Goal: Task Accomplishment & Management: Complete application form

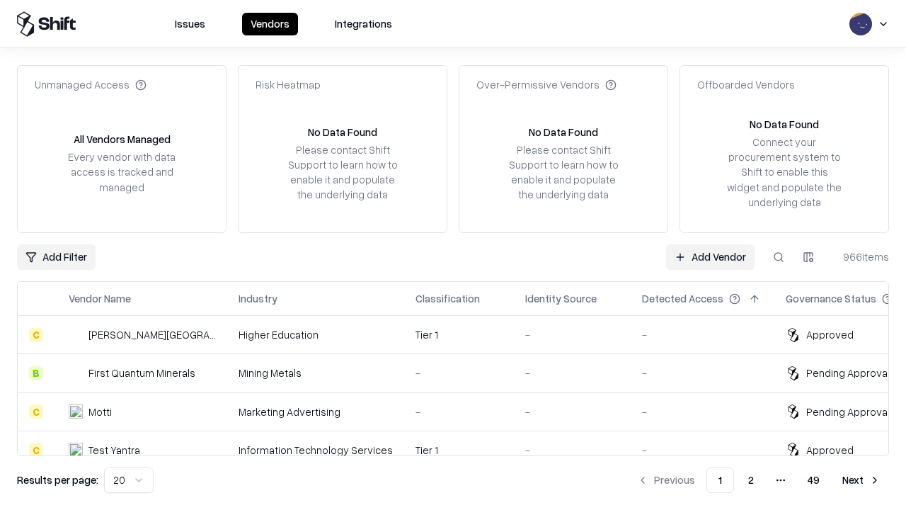
click at [710, 256] on link "Add Vendor" at bounding box center [710, 256] width 89 height 25
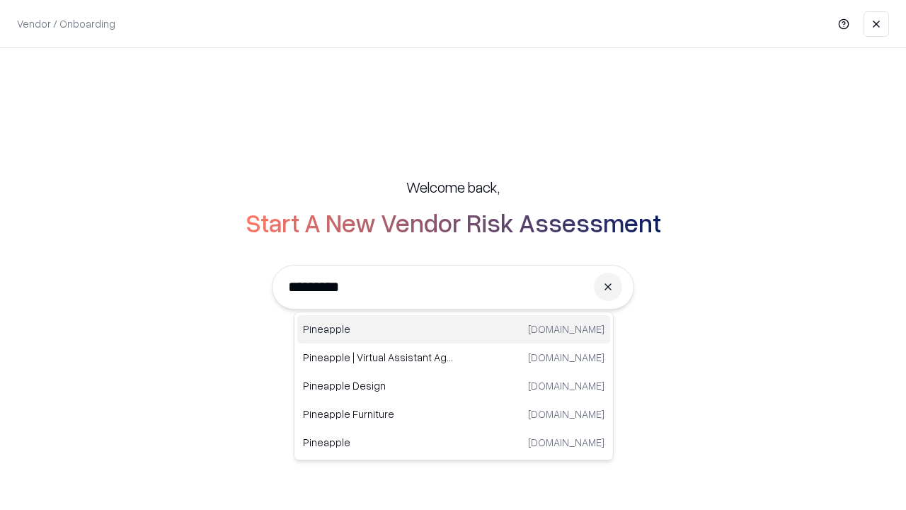
click at [454, 329] on div "Pineapple [DOMAIN_NAME]" at bounding box center [453, 329] width 313 height 28
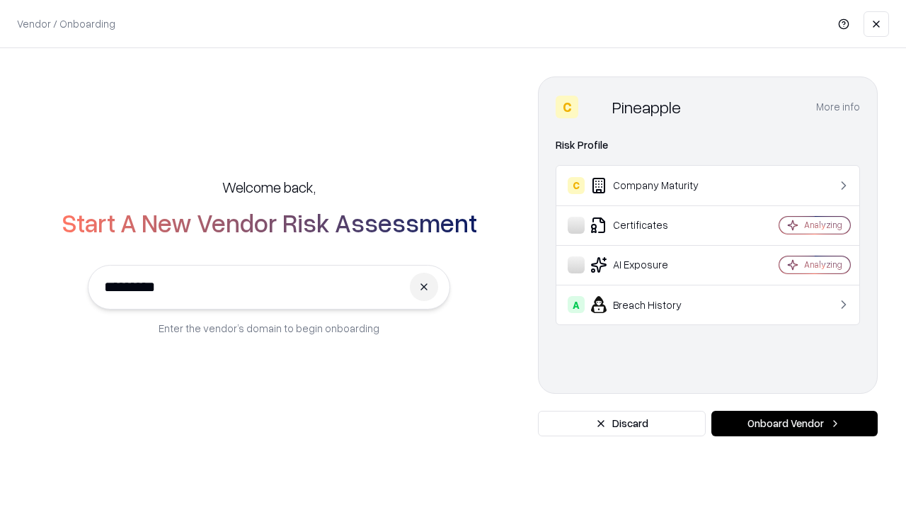
type input "*********"
click at [795, 423] on button "Onboard Vendor" at bounding box center [795, 423] width 166 height 25
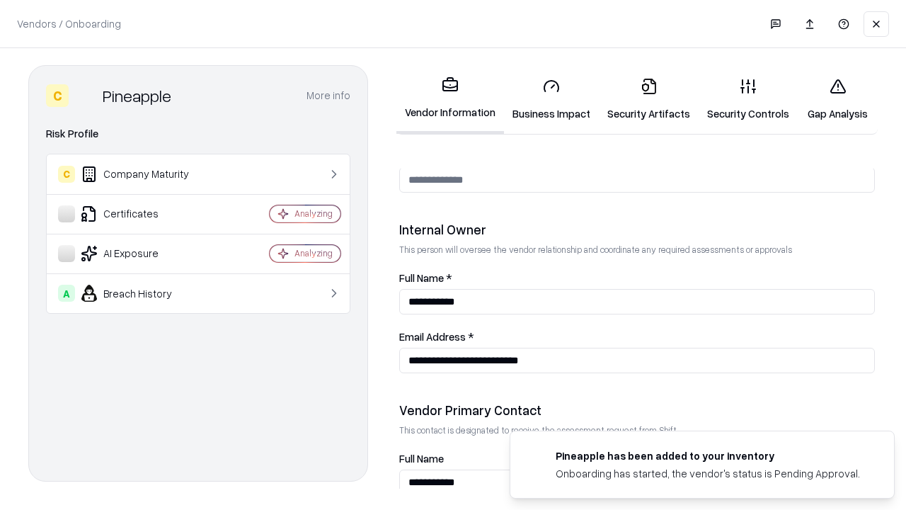
scroll to position [734, 0]
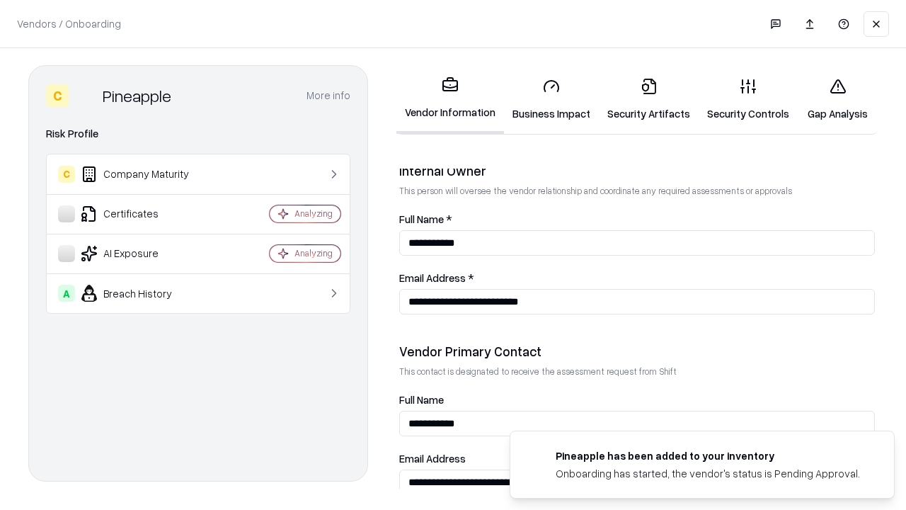
click at [649, 99] on link "Security Artifacts" at bounding box center [649, 100] width 100 height 66
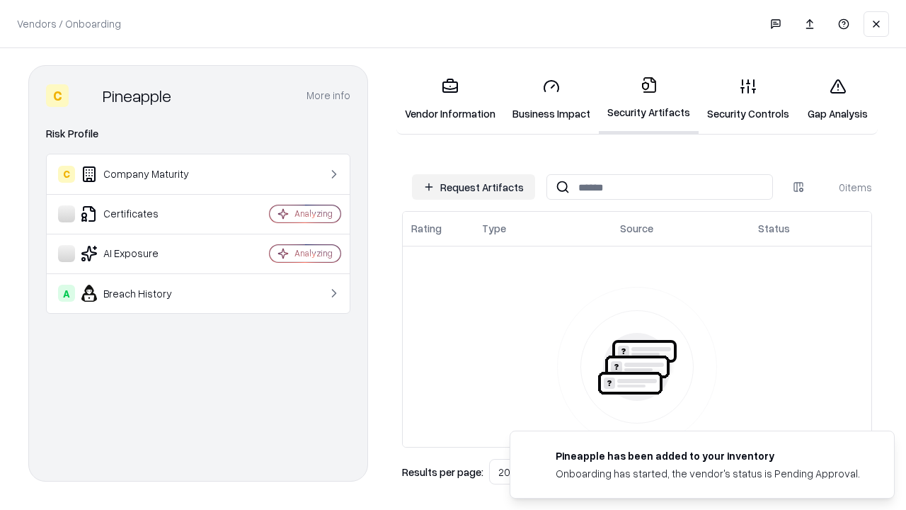
click at [474, 187] on button "Request Artifacts" at bounding box center [473, 186] width 123 height 25
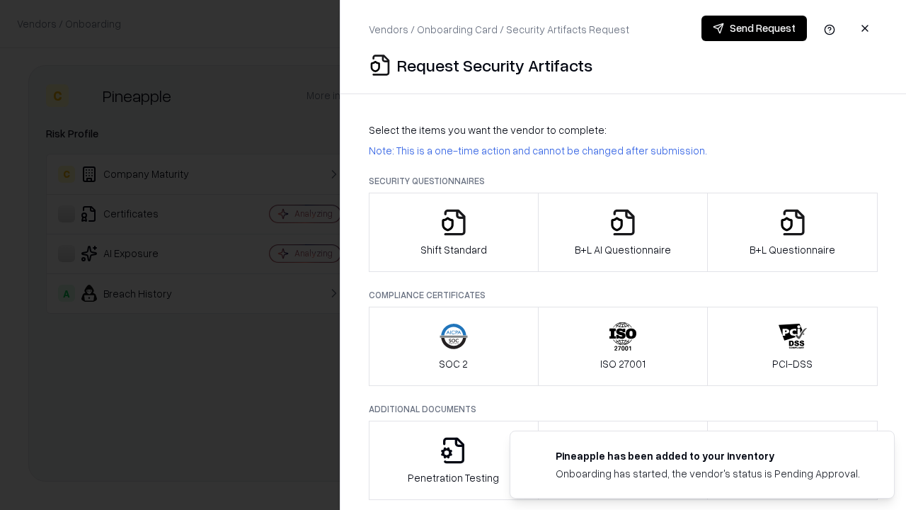
click at [792, 232] on icon "button" at bounding box center [793, 222] width 28 height 28
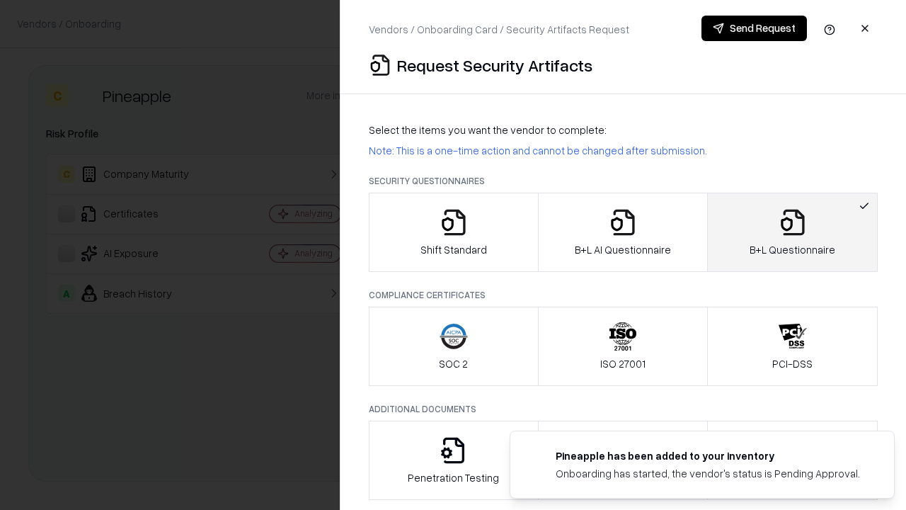
click at [622, 232] on icon "button" at bounding box center [623, 222] width 28 height 28
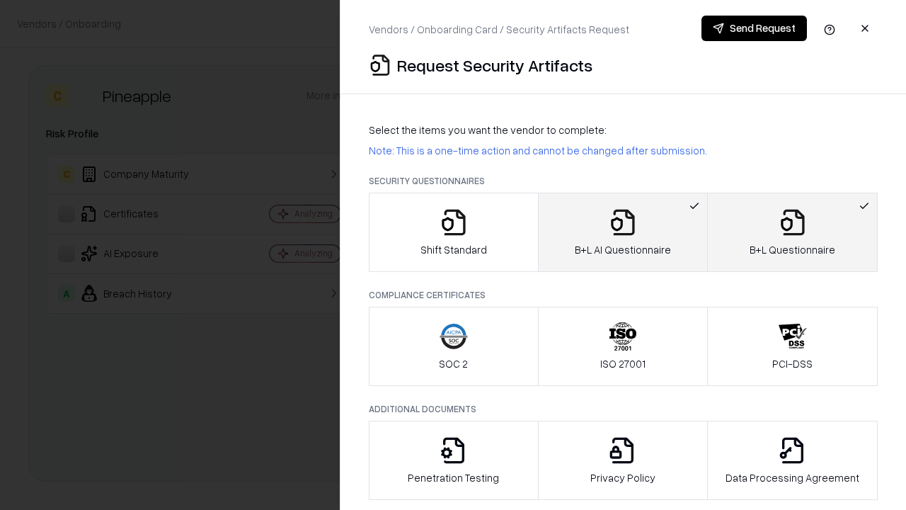
click at [754, 28] on button "Send Request" at bounding box center [755, 28] width 106 height 25
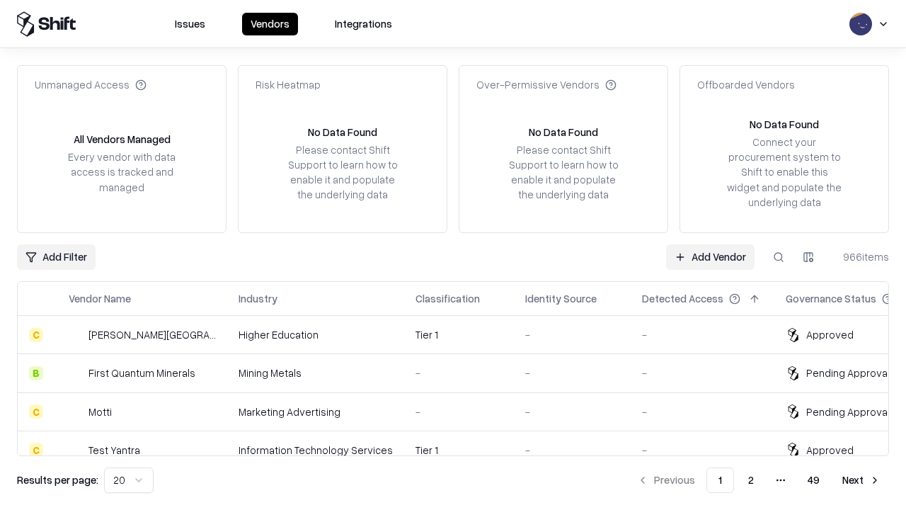
click at [710, 256] on link "Add Vendor" at bounding box center [710, 256] width 89 height 25
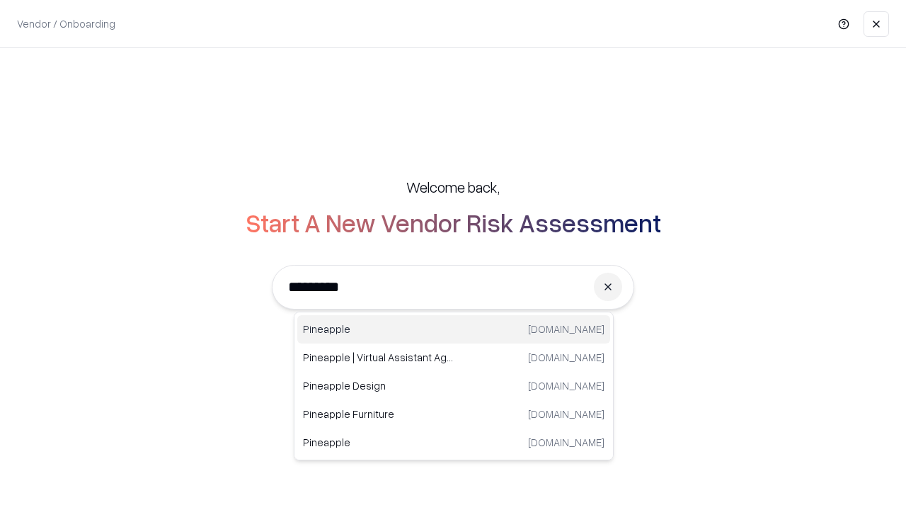
click at [454, 329] on div "Pineapple [DOMAIN_NAME]" at bounding box center [453, 329] width 313 height 28
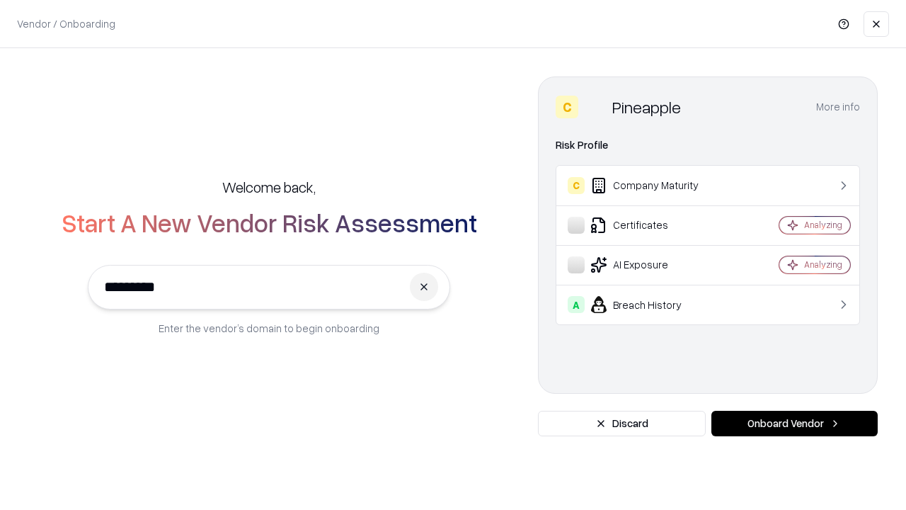
type input "*********"
click at [795, 423] on button "Onboard Vendor" at bounding box center [795, 423] width 166 height 25
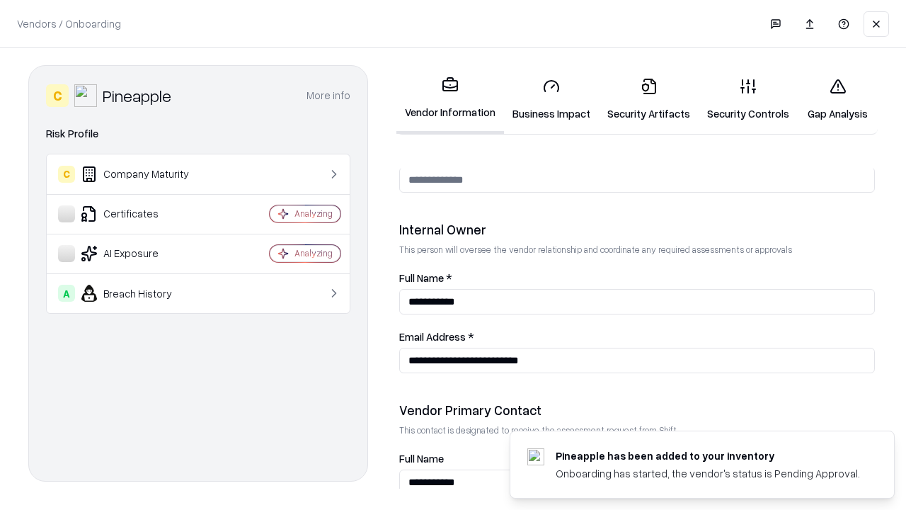
scroll to position [734, 0]
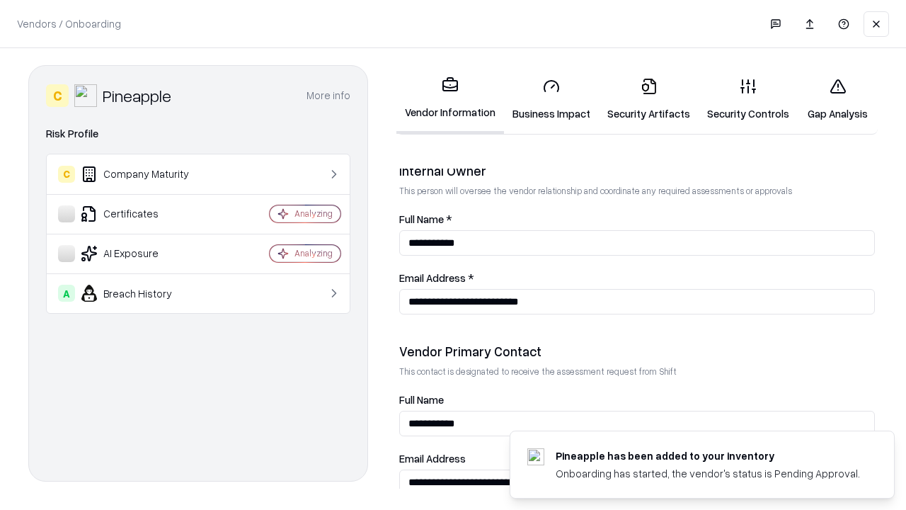
click at [838, 99] on link "Gap Analysis" at bounding box center [838, 100] width 80 height 66
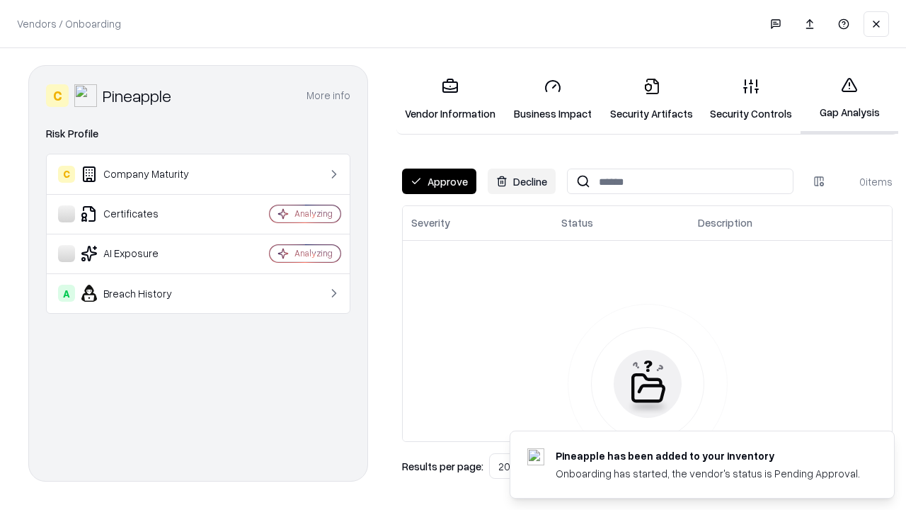
click at [439, 181] on button "Approve" at bounding box center [439, 181] width 74 height 25
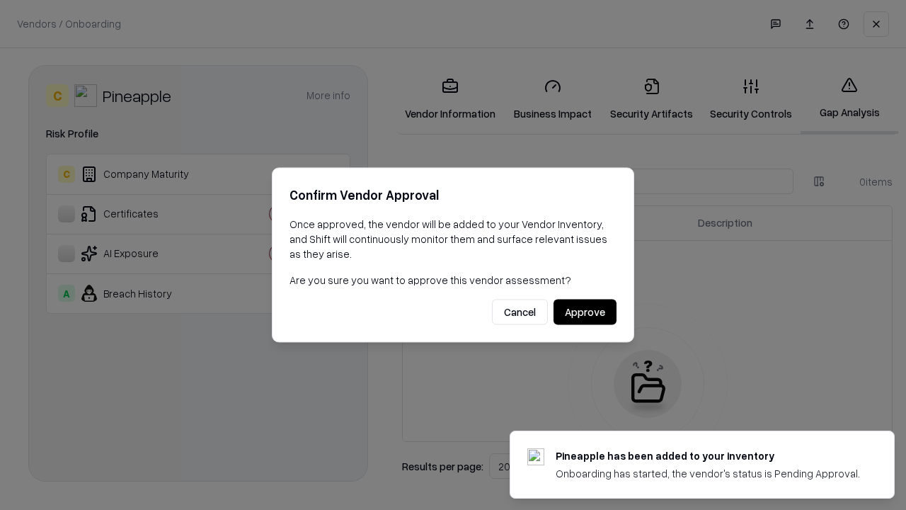
click at [585, 312] on button "Approve" at bounding box center [585, 312] width 63 height 25
